Goal: Browse casually

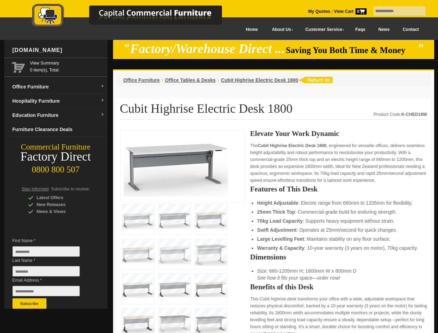
click at [395, 11] on input "text" at bounding box center [400, 10] width 52 height 9
click at [51, 273] on input "Last Name *" at bounding box center [45, 271] width 67 height 10
click at [29, 304] on button "Subscribe" at bounding box center [29, 303] width 34 height 10
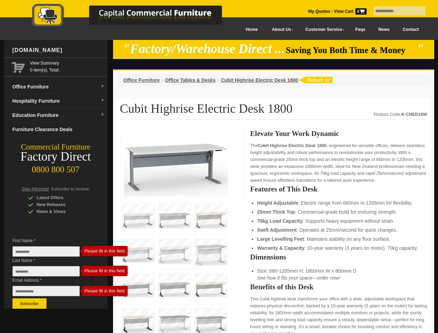
click at [274, 232] on strong "Swift Adjustment" at bounding box center [277, 230] width 40 height 6
